Goal: Information Seeking & Learning: Learn about a topic

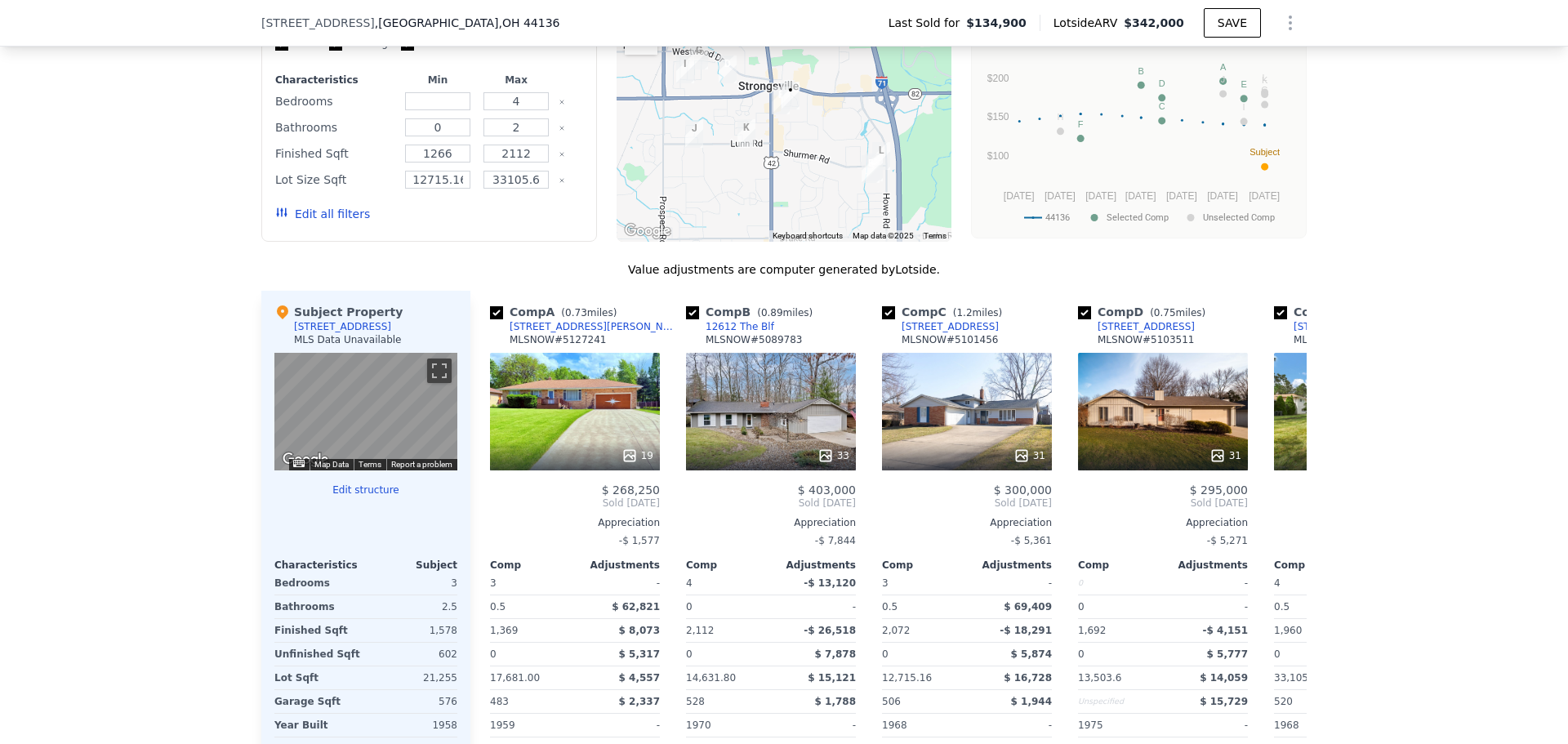
scroll to position [1546, 0]
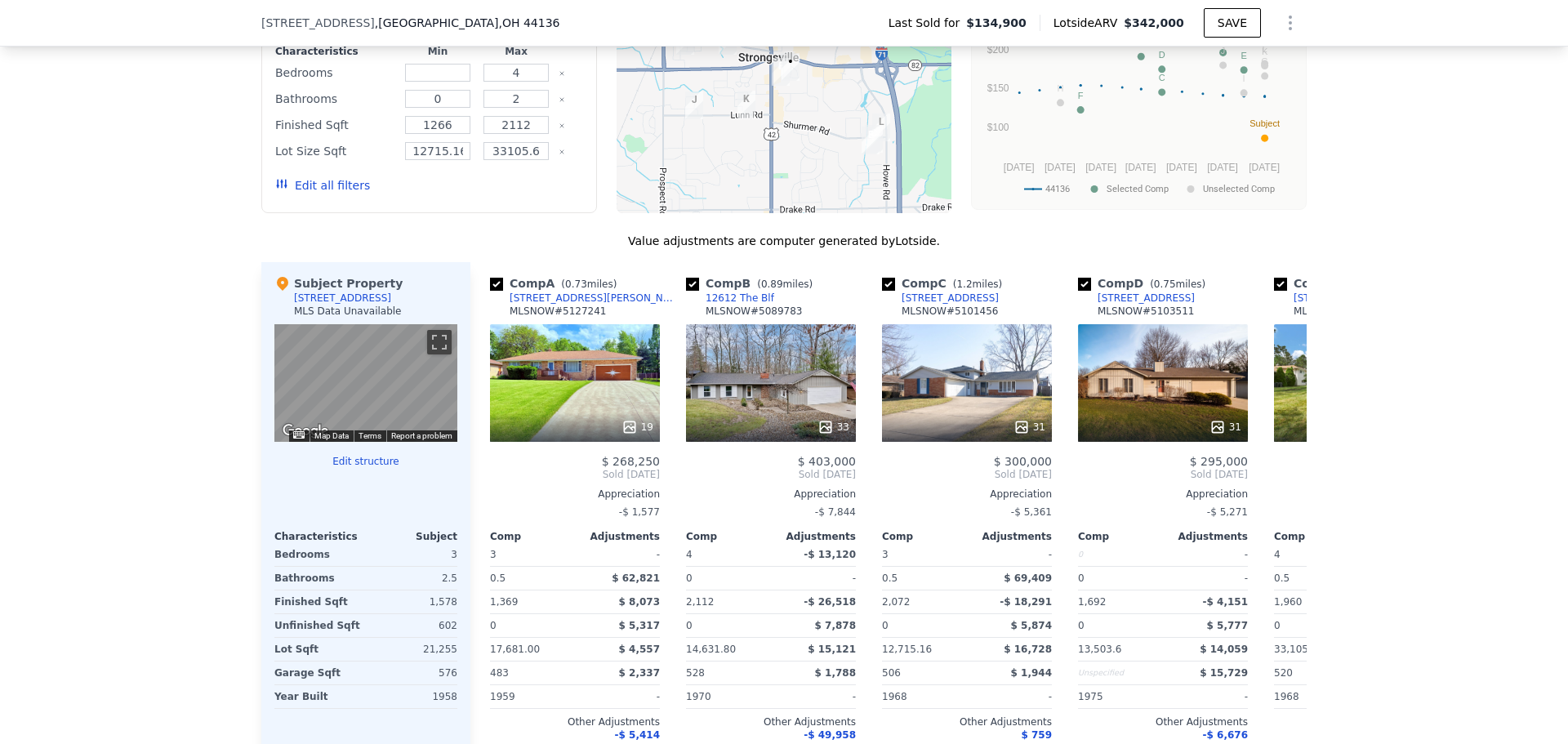
click at [60, 481] on div "We found 12 sales that match your search Filters Map Prices Modify Comp Filters…" at bounding box center [784, 356] width 1568 height 920
click at [313, 193] on button "Edit all filters" at bounding box center [322, 185] width 95 height 16
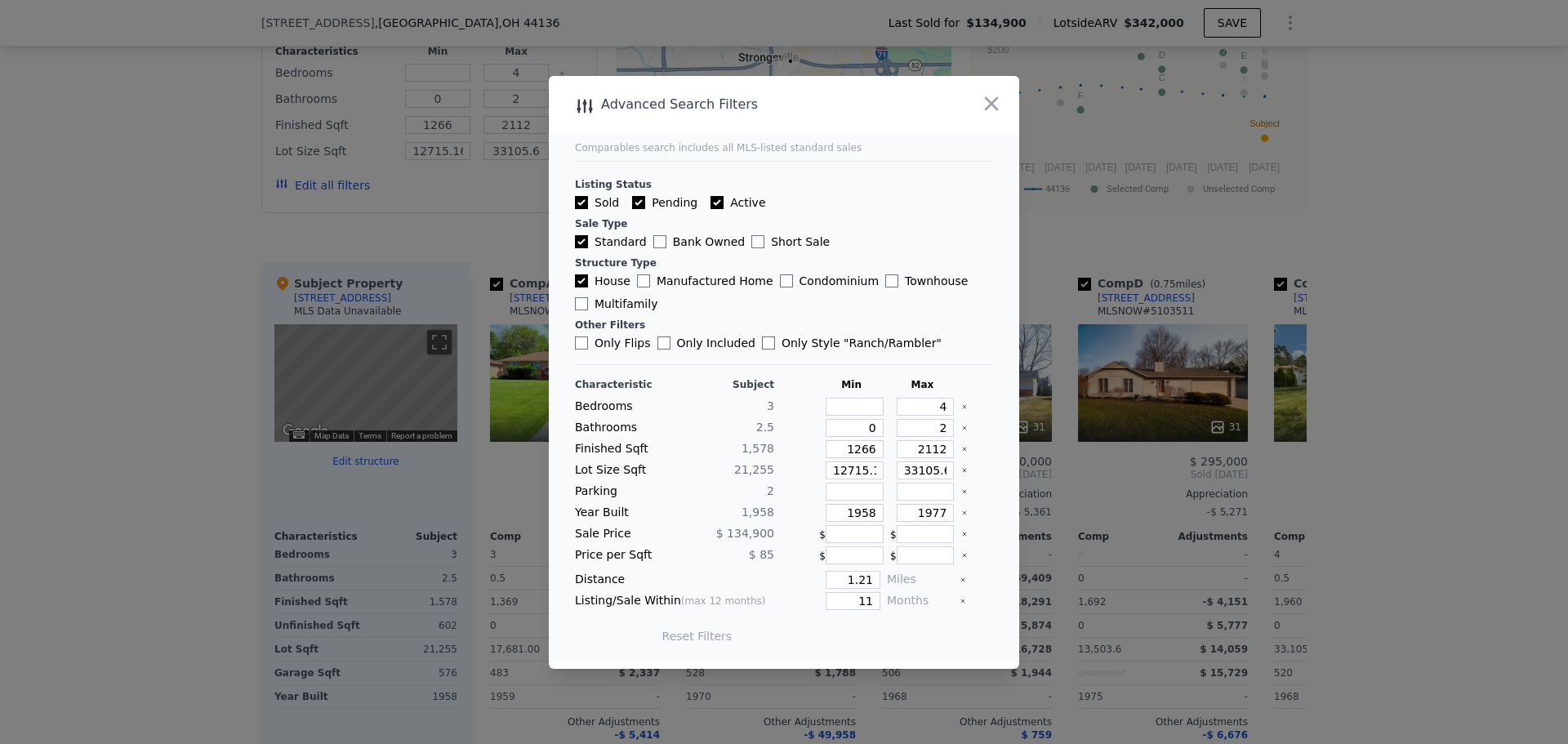
click at [622, 342] on label "Only Flips" at bounding box center [613, 343] width 76 height 16
click at [588, 342] on input "Only Flips" at bounding box center [581, 343] width 13 height 13
checkbox input "true"
drag, startPoint x: 853, startPoint y: 473, endPoint x: 904, endPoint y: 475, distance: 51.0
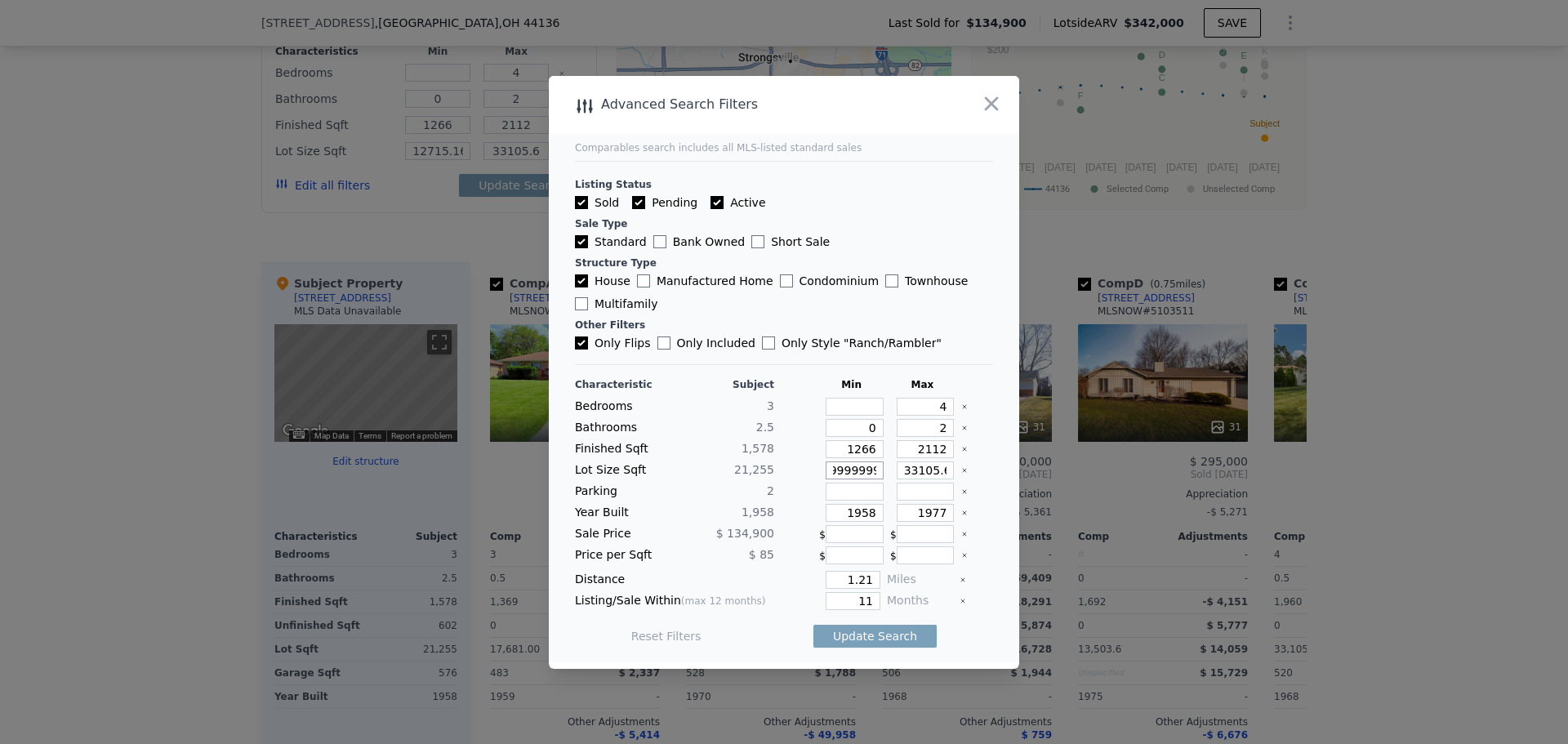
click at [904, 475] on div "Lot Size Sqft 21,255 12715.163999999999 33105.6" at bounding box center [784, 470] width 418 height 18
type input "12715"
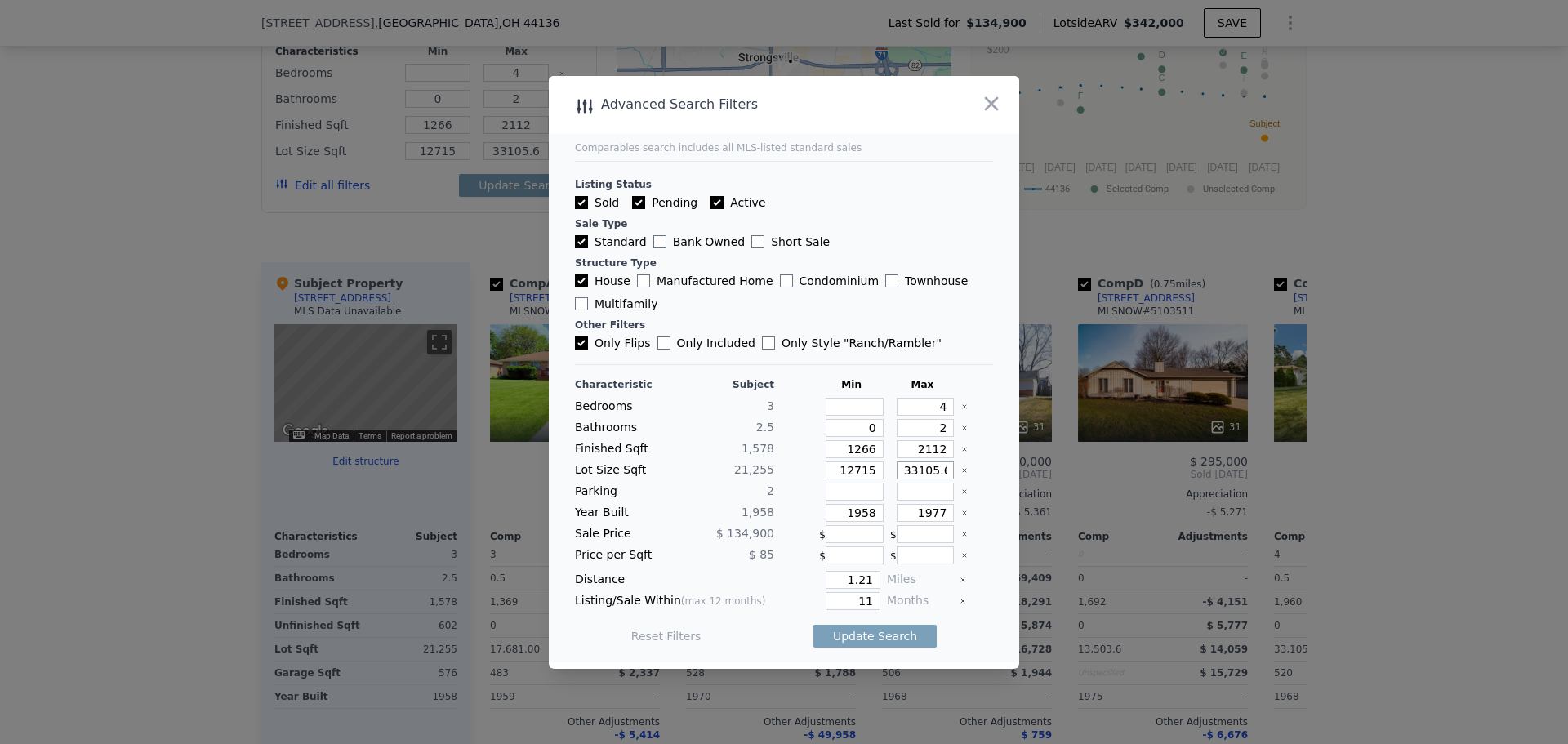
click at [929, 473] on input "33105.6" at bounding box center [926, 470] width 58 height 18
drag, startPoint x: 926, startPoint y: 473, endPoint x: 1042, endPoint y: 468, distance: 116.1
click at [1042, 468] on div "​ Advanced Search Filters Comparables search includes all MLS-listed standard s…" at bounding box center [784, 372] width 1568 height 744
type input "33105"
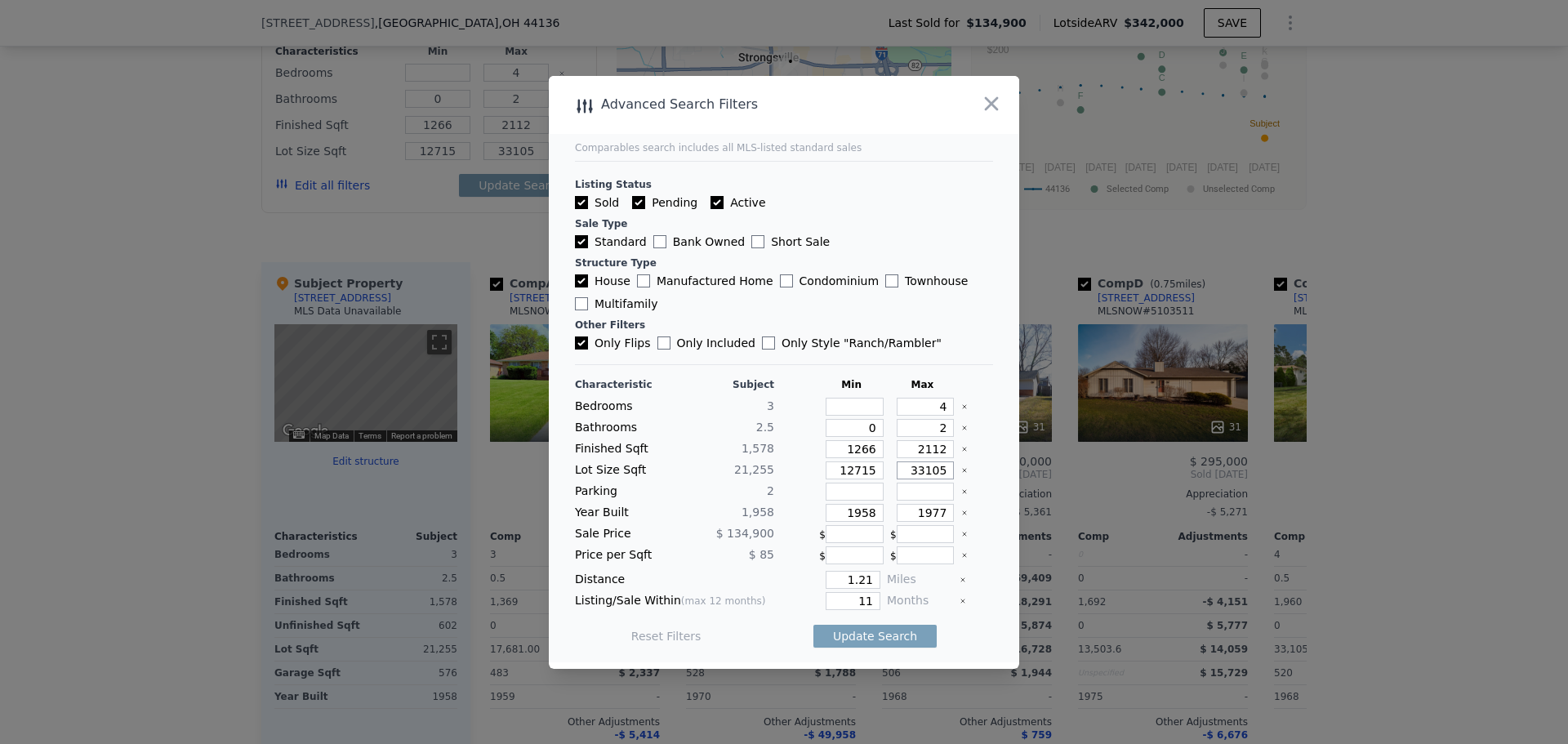
type input "33105"
click at [860, 597] on input "11" at bounding box center [853, 601] width 55 height 18
type input "12"
click at [996, 626] on main "Comparables search includes all MLS-listed standard sales Listing Status Sold P…" at bounding box center [784, 369] width 470 height 586
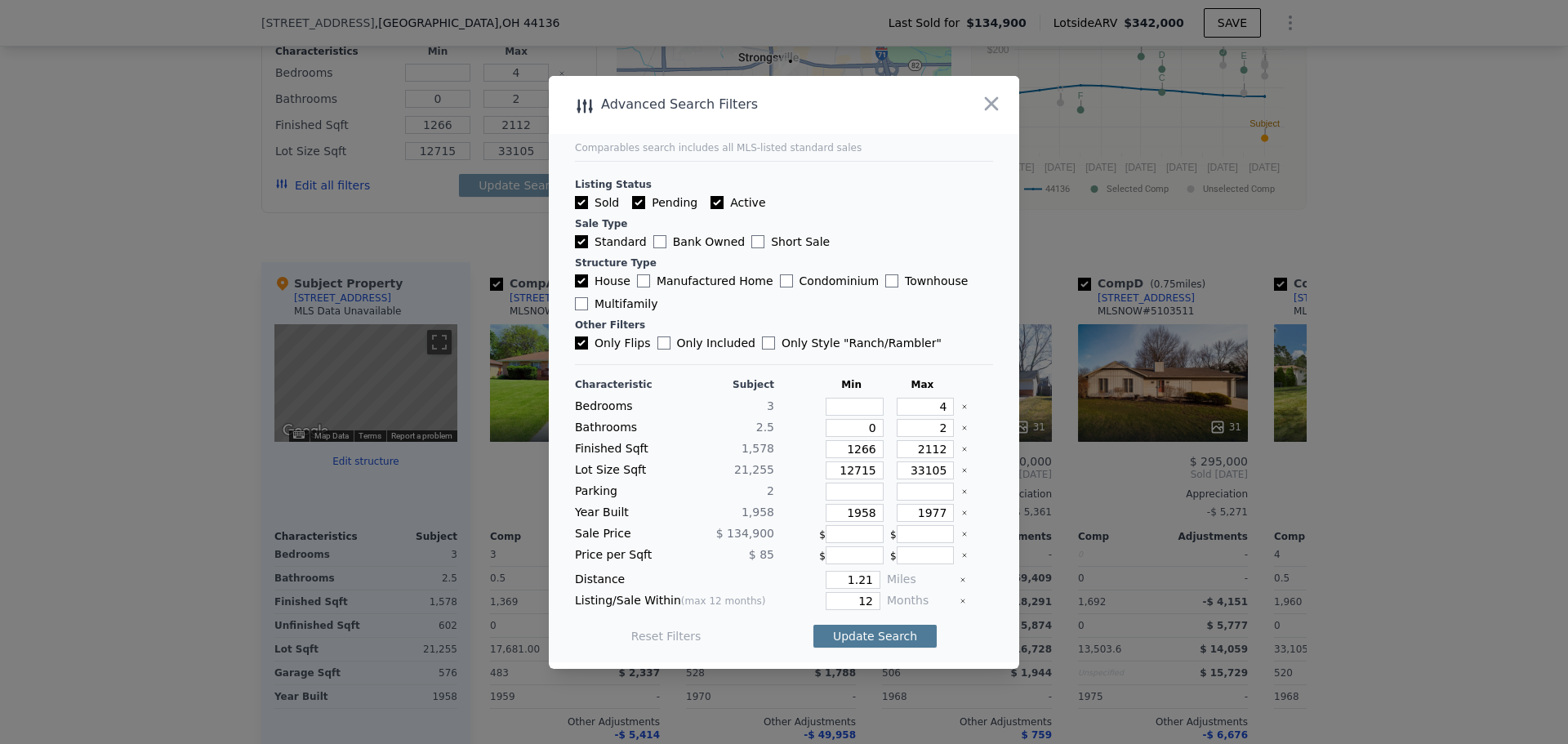
click at [891, 641] on button "Update Search" at bounding box center [876, 637] width 124 height 23
click at [938, 429] on input "2" at bounding box center [926, 428] width 58 height 18
drag, startPoint x: 938, startPoint y: 428, endPoint x: 926, endPoint y: 424, distance: 12.6
click at [926, 424] on input "2" at bounding box center [926, 428] width 58 height 18
type input "3"
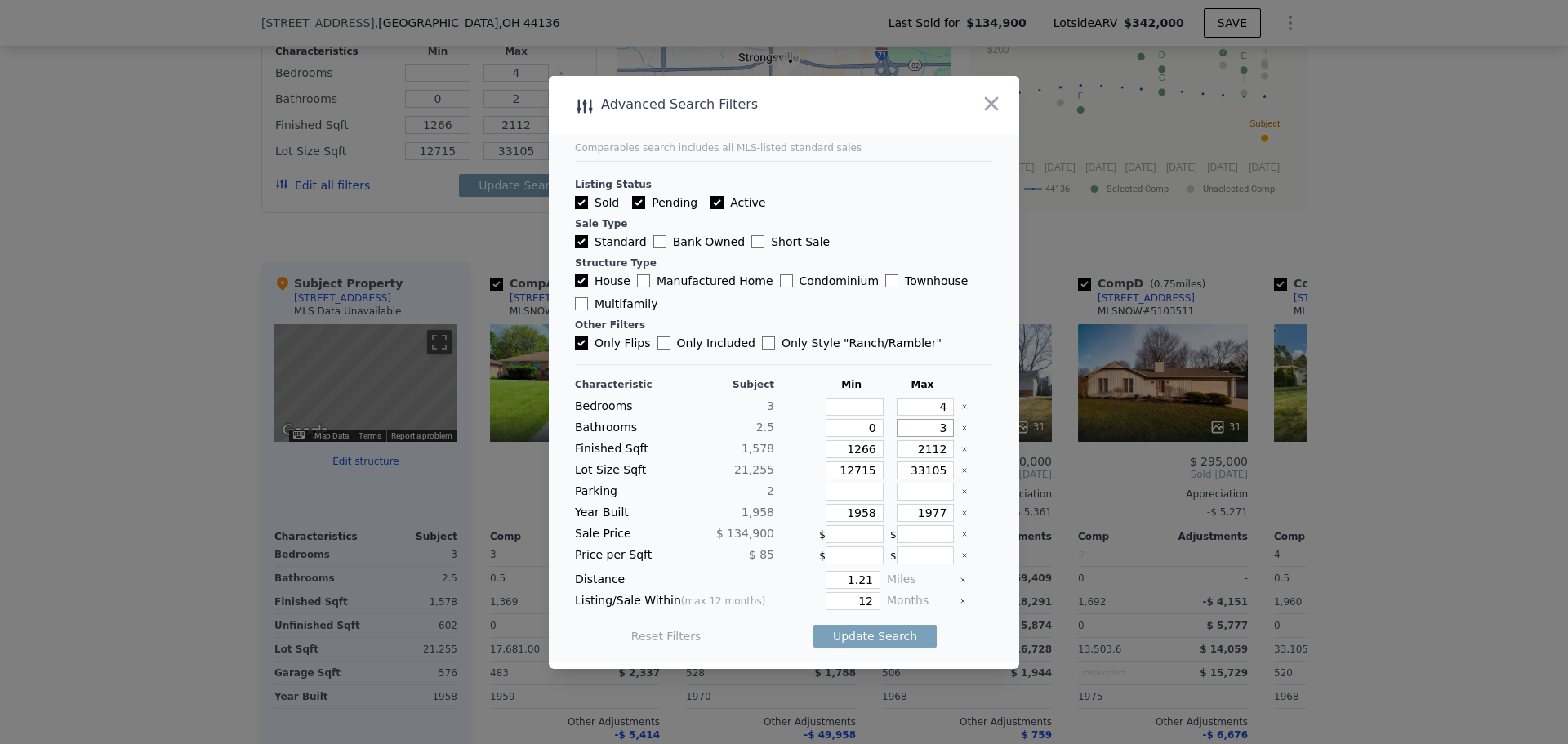
type input "3"
click at [844, 452] on input "1266" at bounding box center [854, 449] width 58 height 18
type input "1"
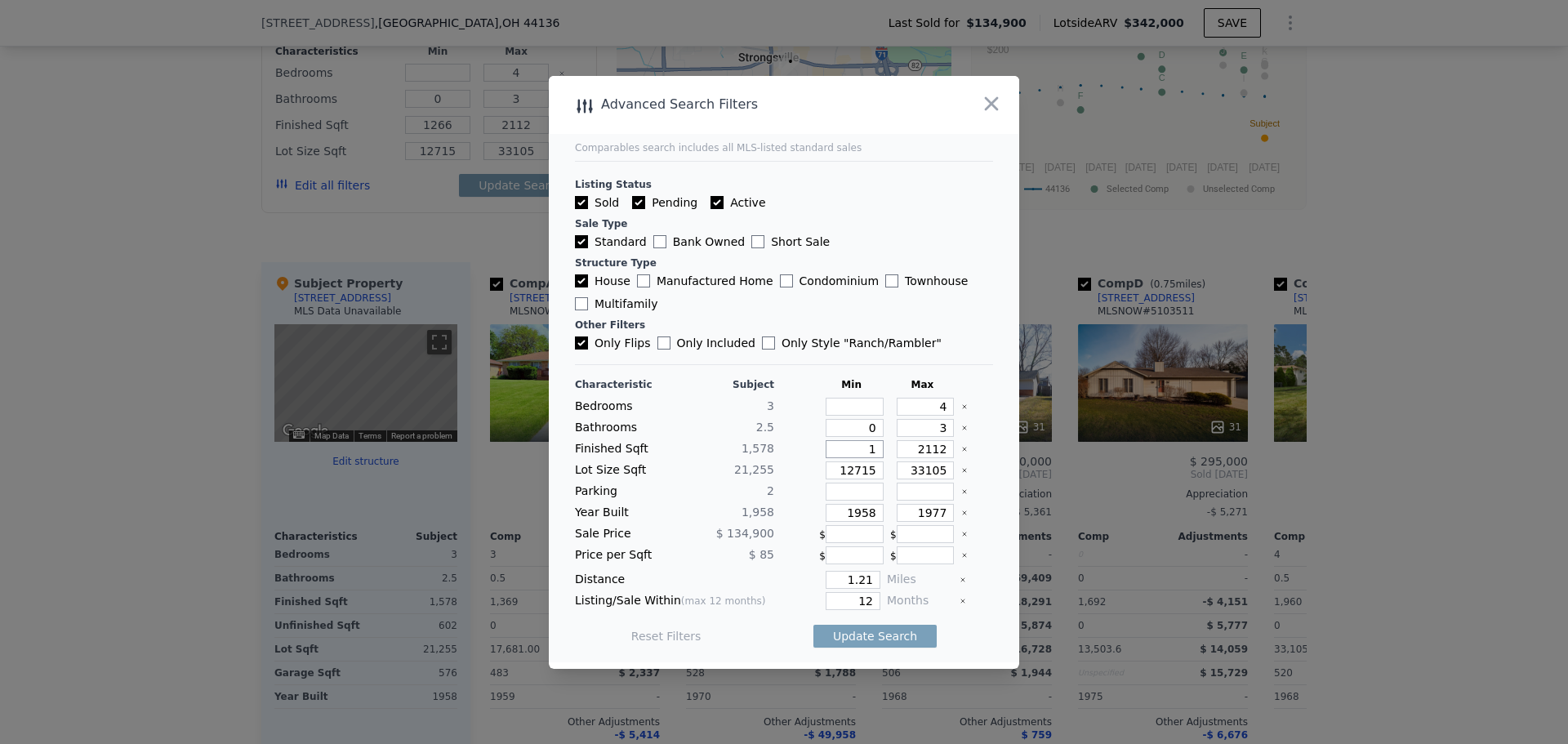
type input "1"
type input "10"
type input "100"
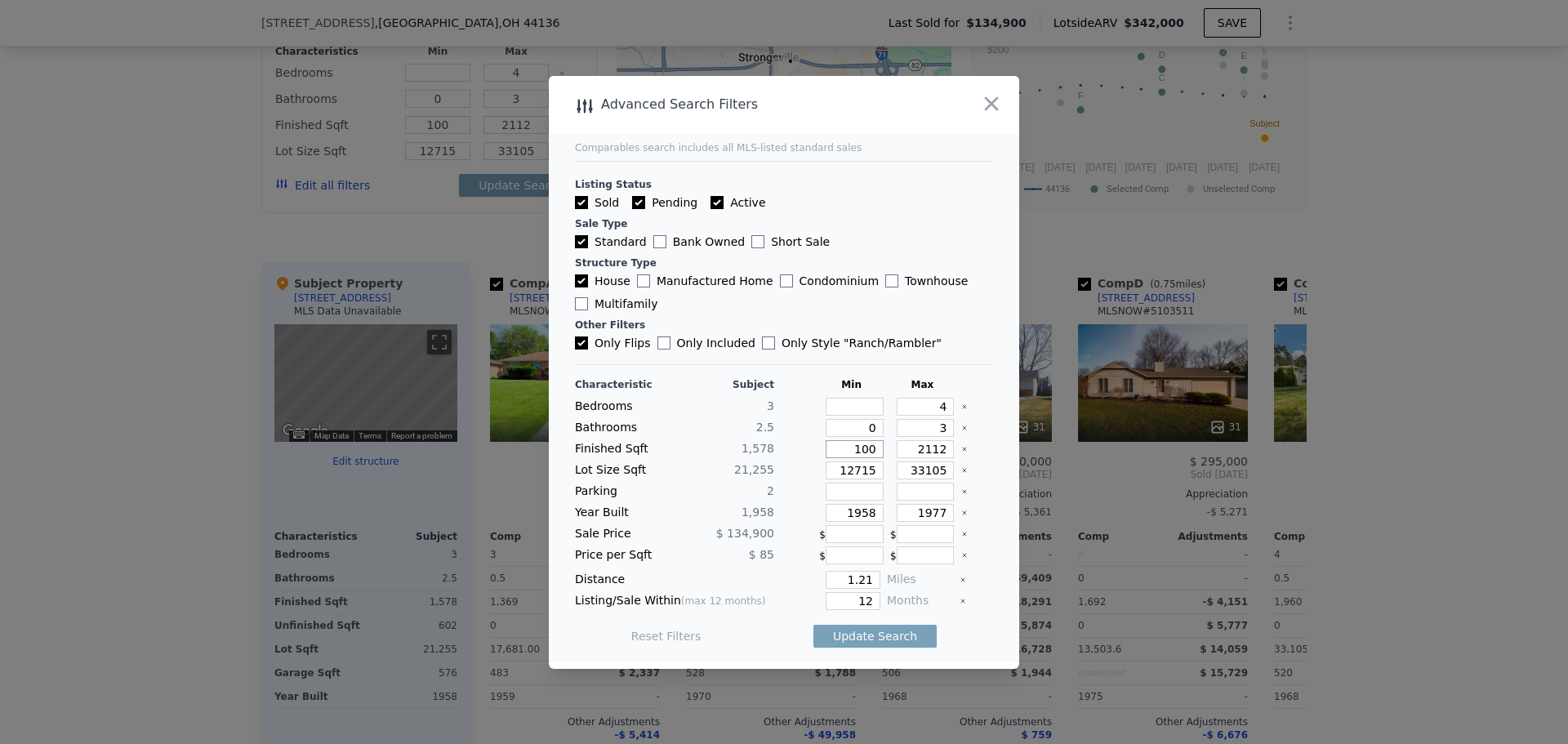
type input "1000"
click at [920, 449] on input "2112" at bounding box center [926, 449] width 58 height 18
click at [913, 451] on input "2112" at bounding box center [926, 449] width 58 height 18
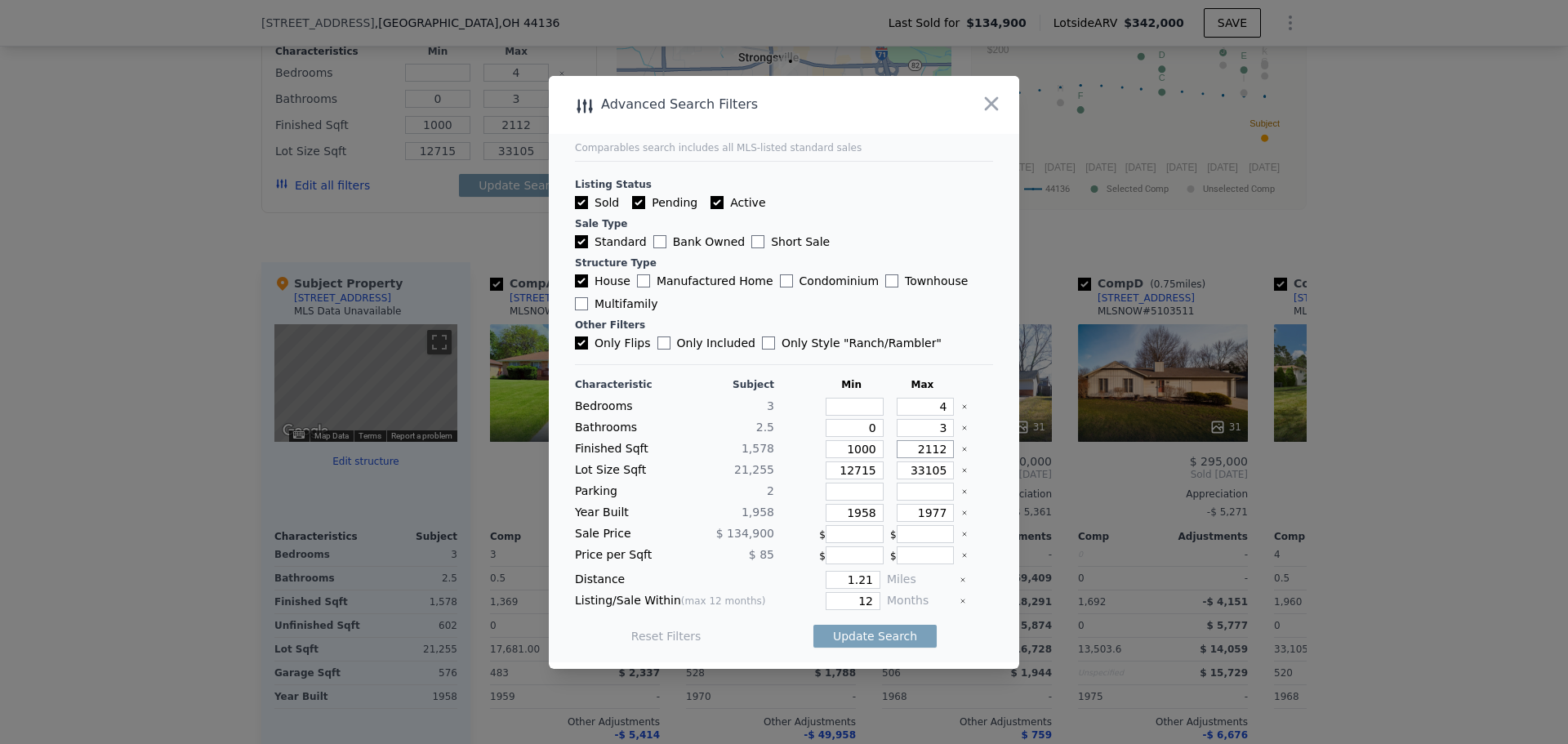
click at [913, 451] on input "2112" at bounding box center [926, 449] width 58 height 18
type input "25"
type input "2"
type input "20"
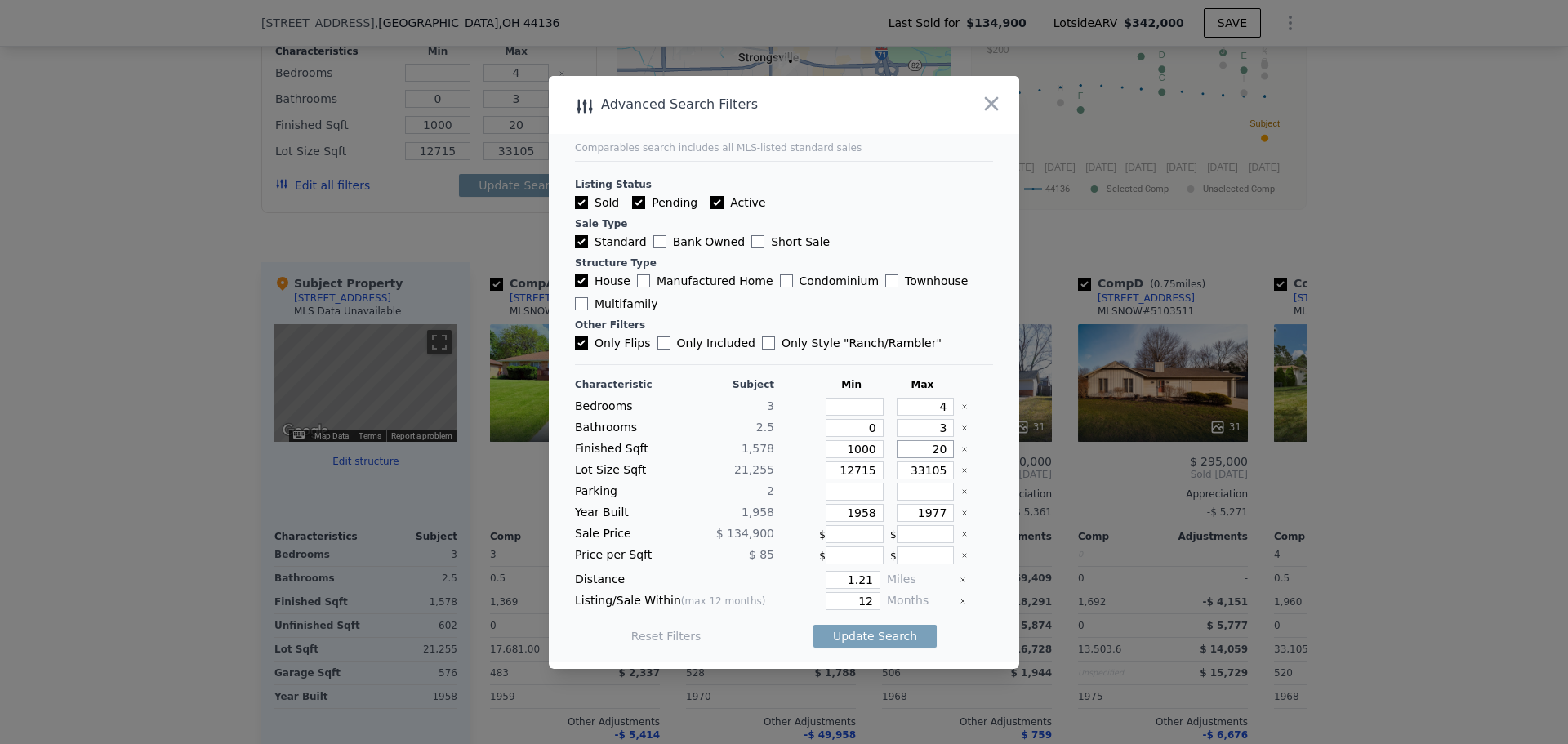
type input "200"
type input "20"
type input "2"
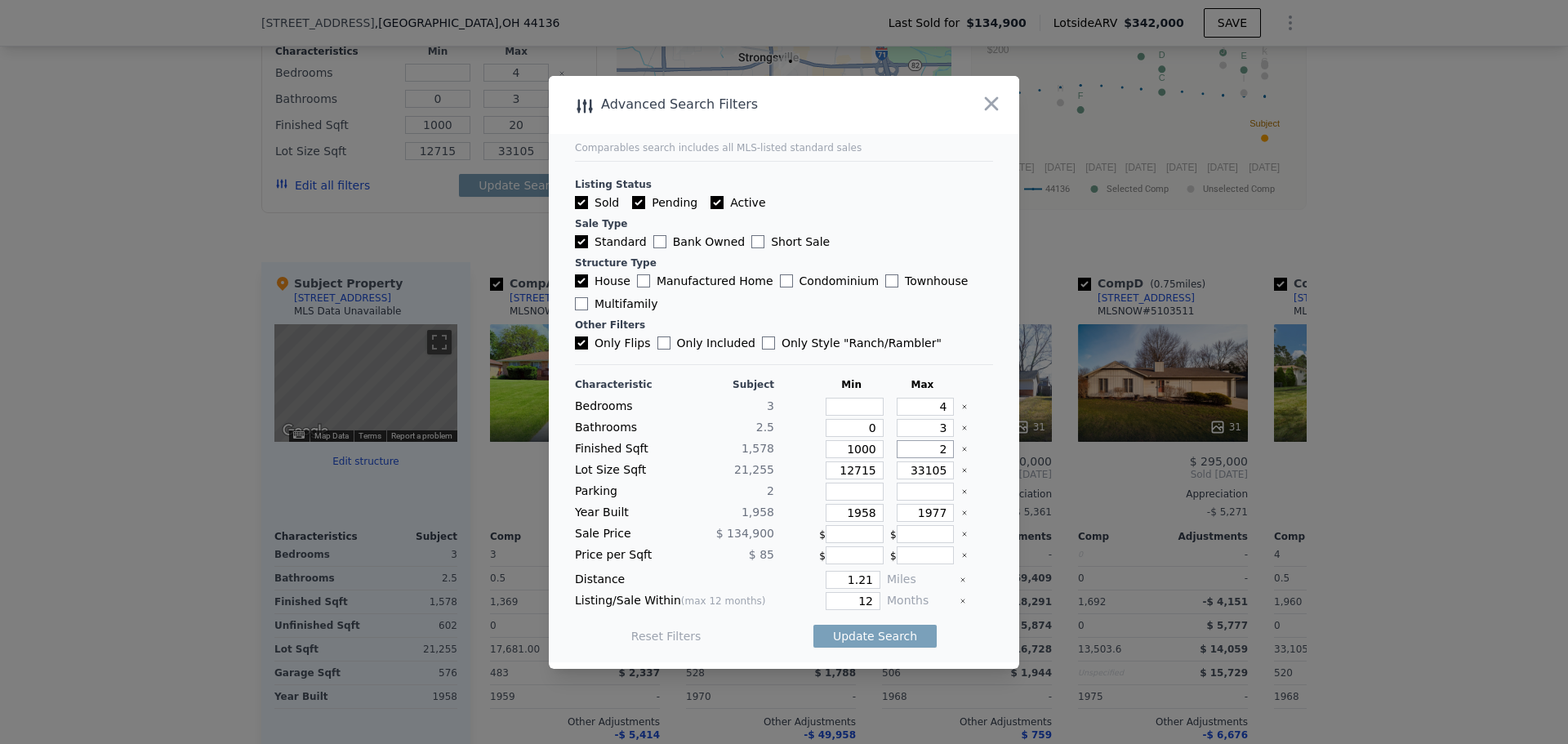
type input "2"
type input "25"
type input "250"
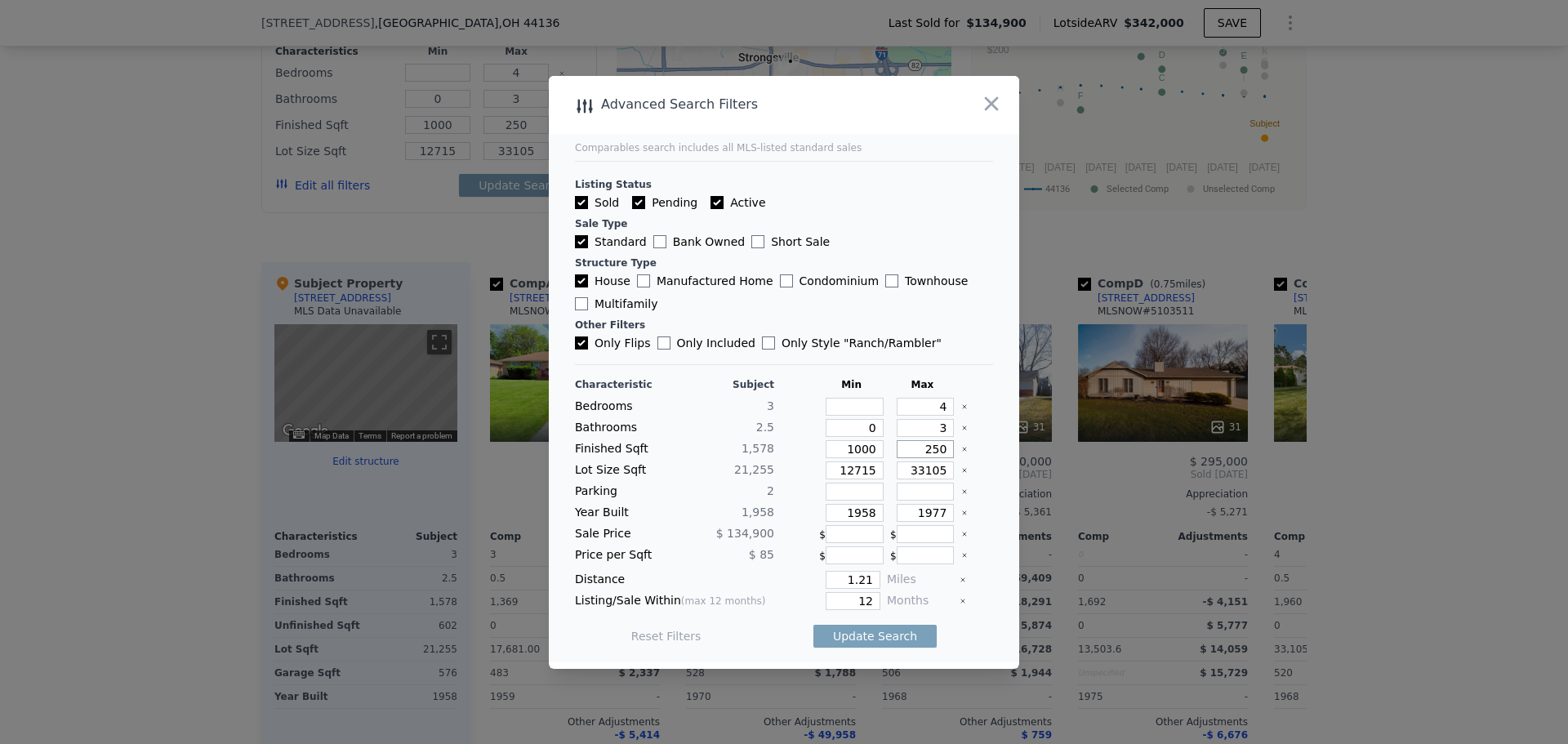
type input "2500"
click at [995, 534] on main "Comparables search includes all MLS-listed standard sales Listing Status Sold P…" at bounding box center [784, 369] width 470 height 586
drag, startPoint x: 858, startPoint y: 510, endPoint x: 834, endPoint y: 518, distance: 25.3
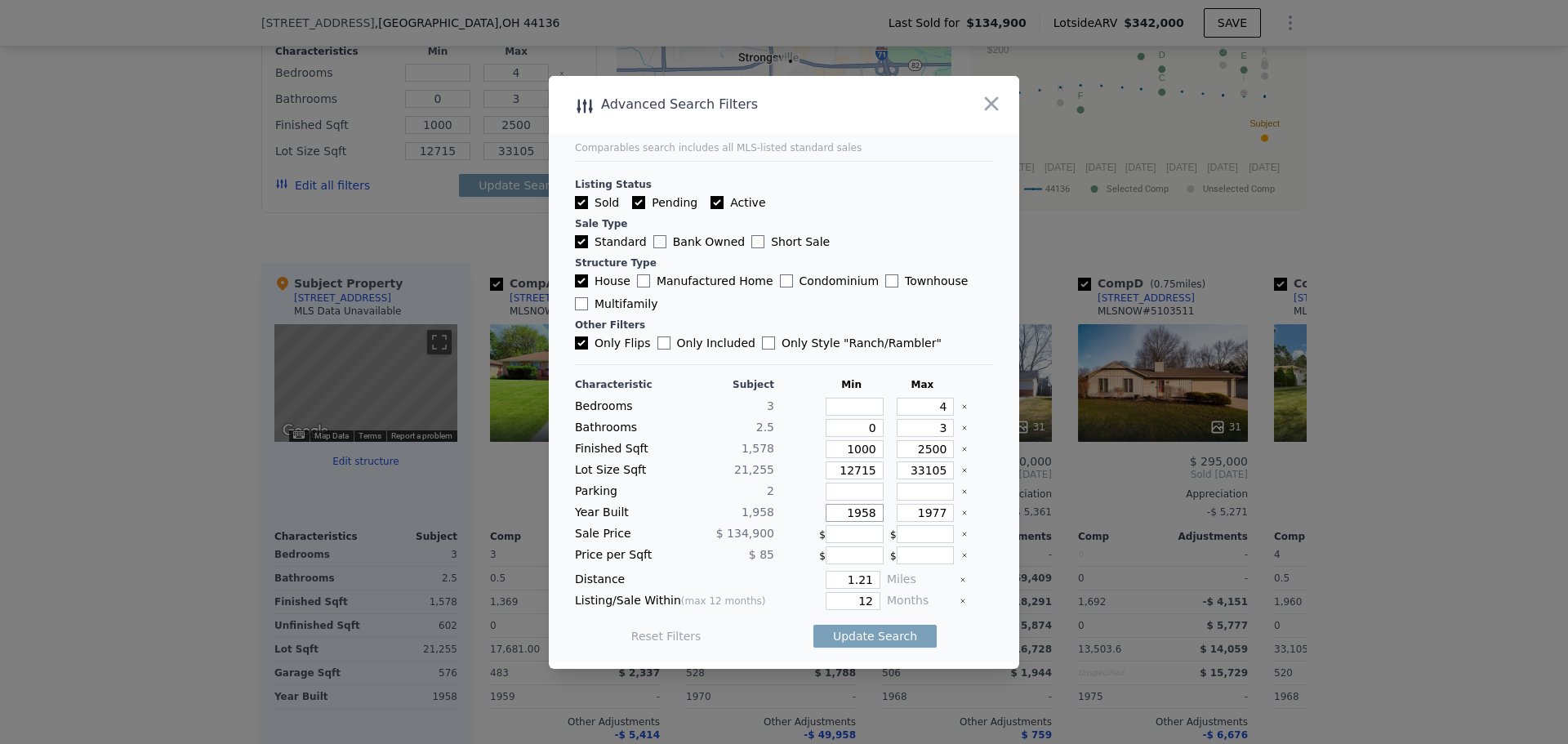
click at [832, 517] on input "1958" at bounding box center [854, 513] width 58 height 18
click at [838, 518] on input "1958" at bounding box center [854, 513] width 58 height 18
type input "1900"
click at [926, 509] on input "1977" at bounding box center [926, 513] width 58 height 18
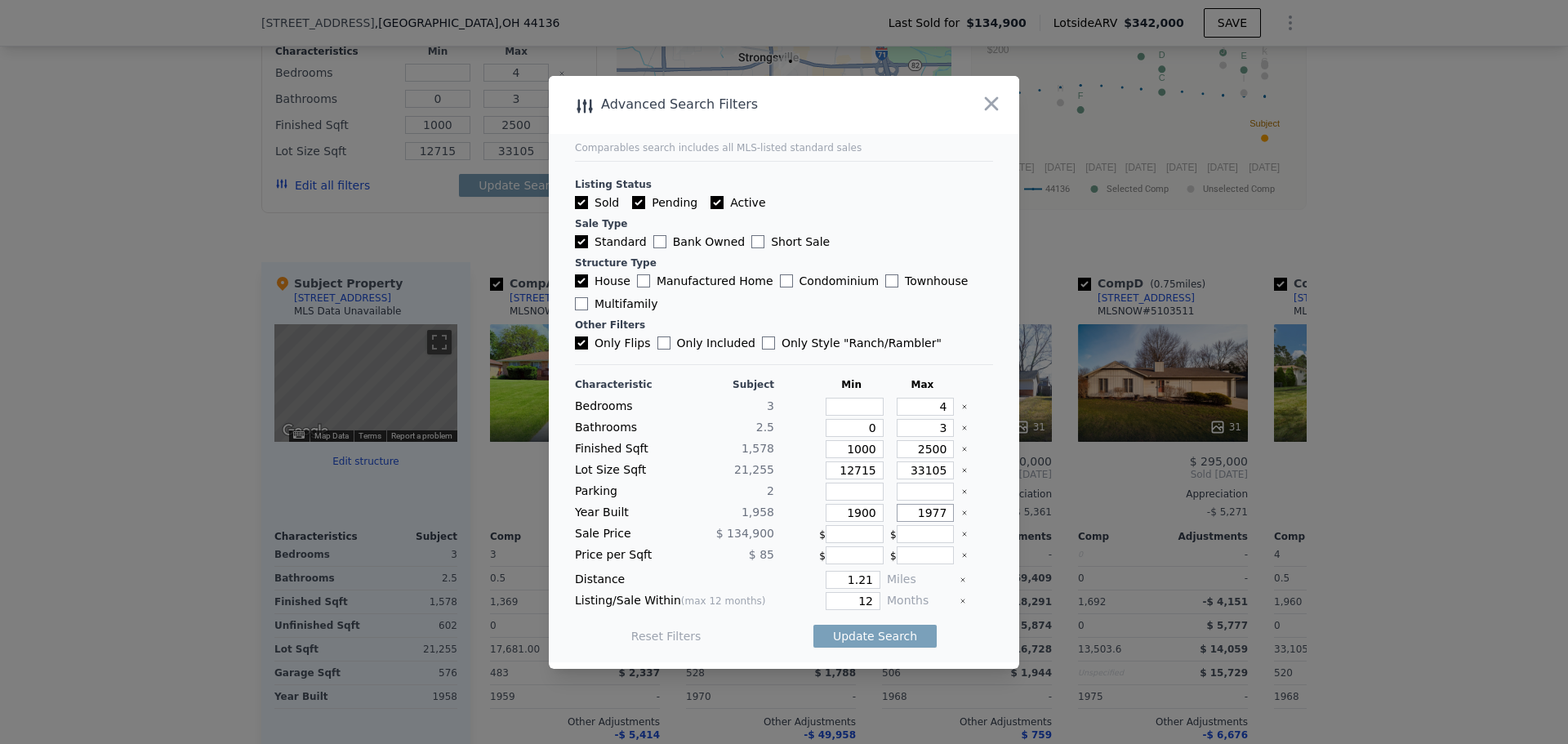
click at [926, 509] on input "1977" at bounding box center [926, 513] width 58 height 18
type input "1999"
click at [981, 526] on main "Comparables search includes all MLS-listed standard sales Listing Status Sold P…" at bounding box center [784, 369] width 470 height 586
click at [894, 629] on button "Update Search" at bounding box center [876, 637] width 124 height 23
click at [981, 110] on icon "button" at bounding box center [992, 104] width 23 height 23
